Goal: Find specific fact: Find specific fact

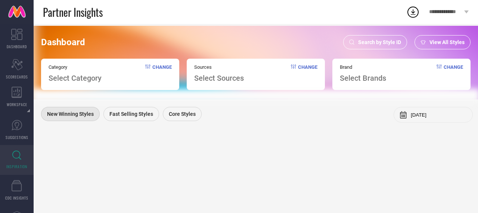
click at [370, 38] on div "Search by Style ID" at bounding box center [375, 42] width 64 height 14
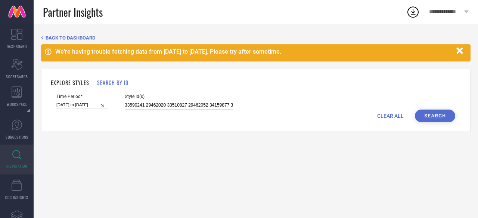
click at [159, 104] on input "33590241 29462020 33510827 29462052 34159877 33743154 33492686 33508162 3358917…" at bounding box center [179, 105] width 108 height 9
paste input "13771176 16931508 20557774 25929858 25929764 13205166 25929766 25931112 1365021…"
type input "13771176 16931508 20557774 25929858 25929764 13205166 25929766 25931112 1365021…"
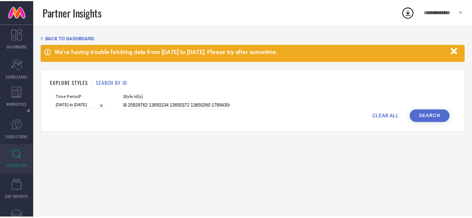
scroll to position [0, 0]
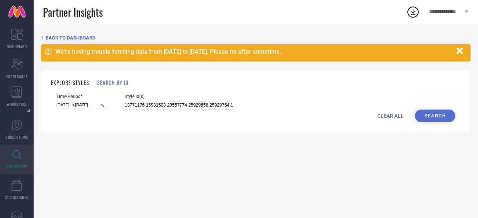
click at [431, 116] on button "Search" at bounding box center [435, 116] width 40 height 13
